Goal: Transaction & Acquisition: Purchase product/service

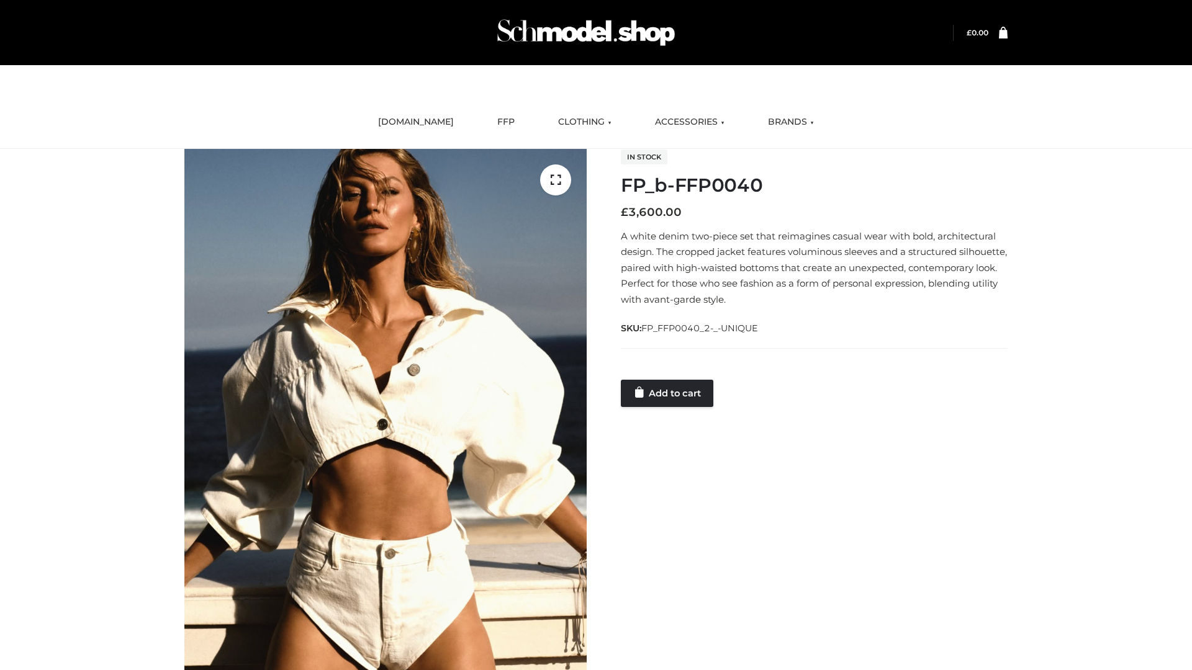
click at [668, 393] on link "Add to cart" at bounding box center [667, 393] width 92 height 27
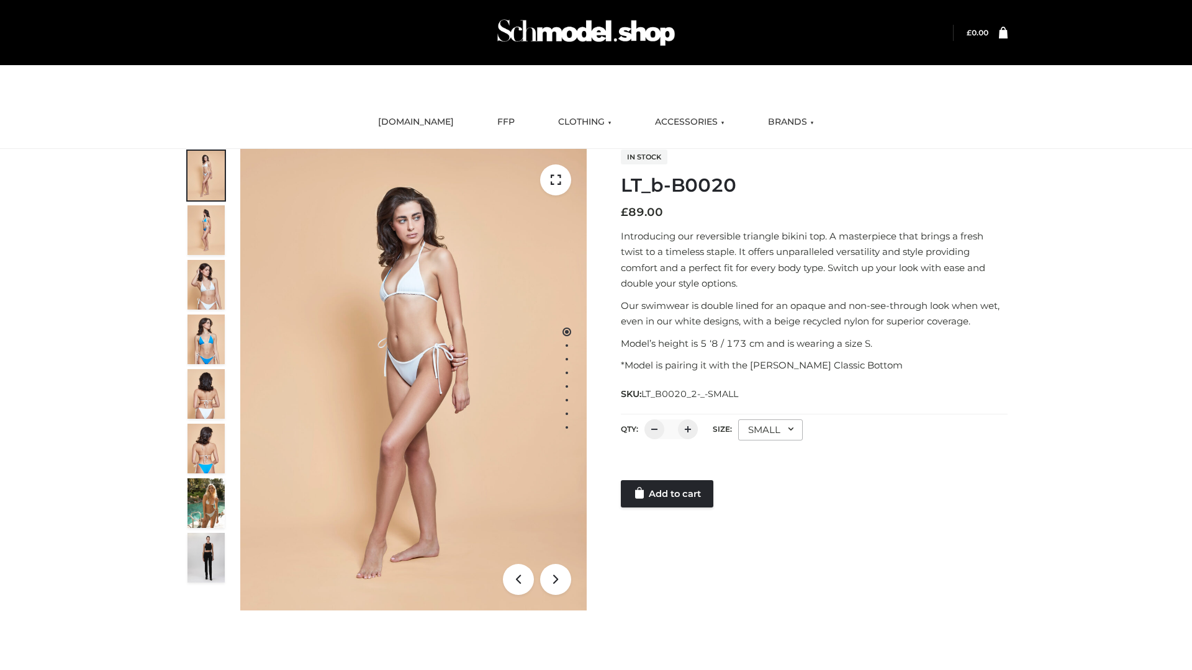
click at [668, 494] on link "Add to cart" at bounding box center [667, 493] width 92 height 27
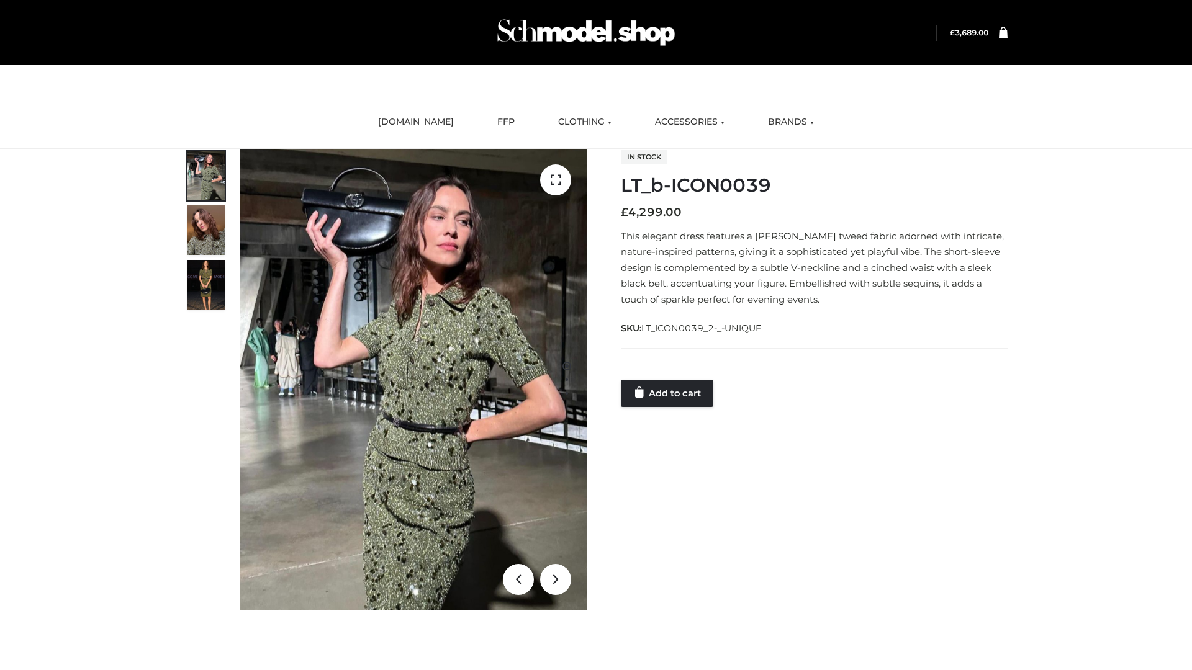
click at [668, 393] on link "Add to cart" at bounding box center [667, 393] width 92 height 27
